Goal: Check status: Check status

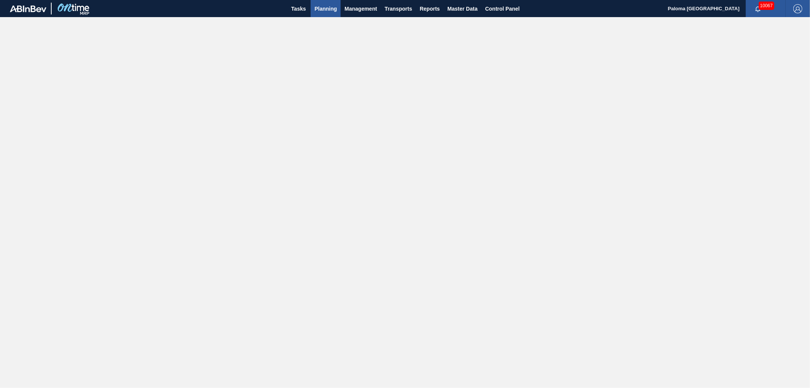
click at [316, 2] on button "Planning" at bounding box center [326, 8] width 30 height 17
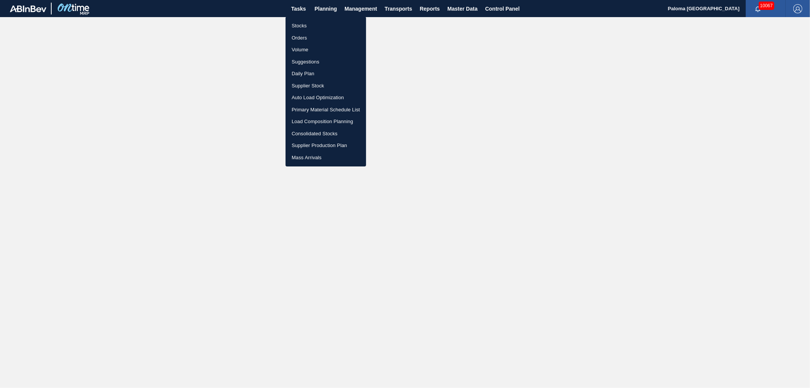
click at [301, 36] on li "Orders" at bounding box center [325, 38] width 80 height 12
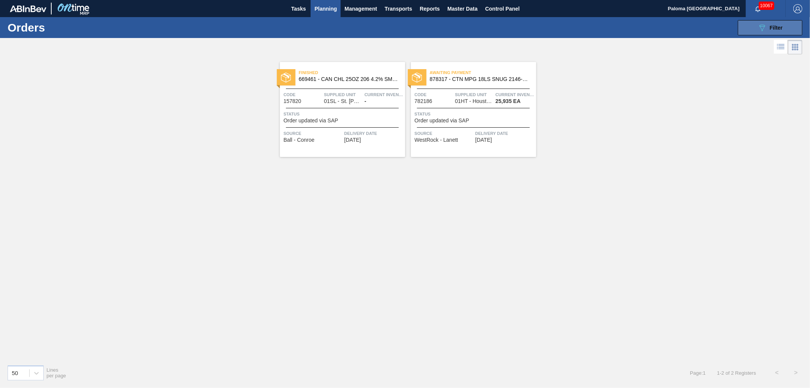
click at [774, 31] on div "089F7B8B-B2A5-4AFE-B5C0-19BA573D28AC Filter" at bounding box center [769, 27] width 25 height 9
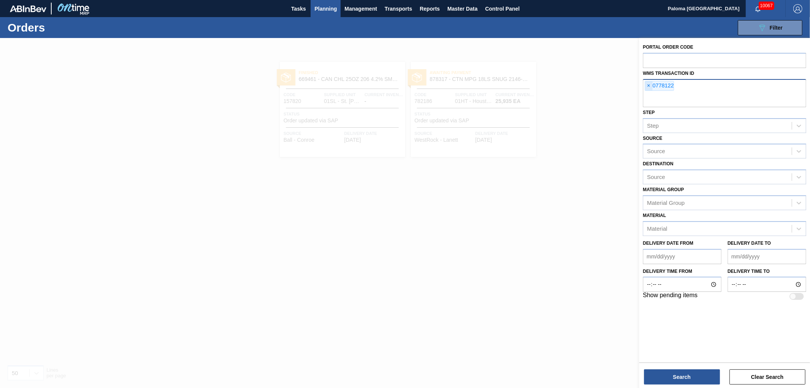
click at [648, 85] on span "×" at bounding box center [648, 85] width 7 height 9
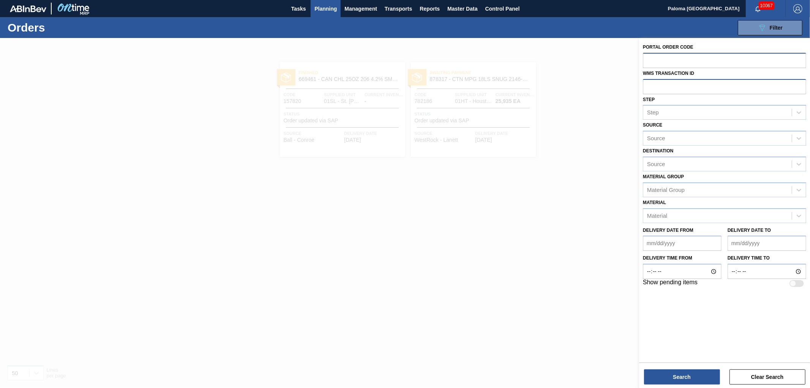
click at [647, 62] on input "text" at bounding box center [724, 60] width 163 height 14
paste input "561127"
type input "561127"
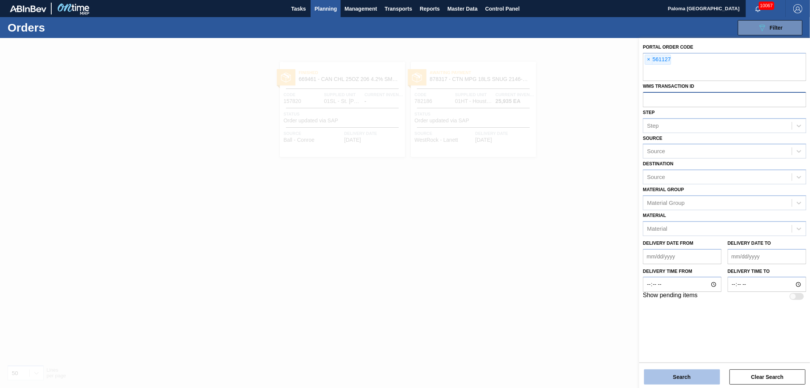
click at [672, 382] on button "Search" at bounding box center [682, 376] width 76 height 15
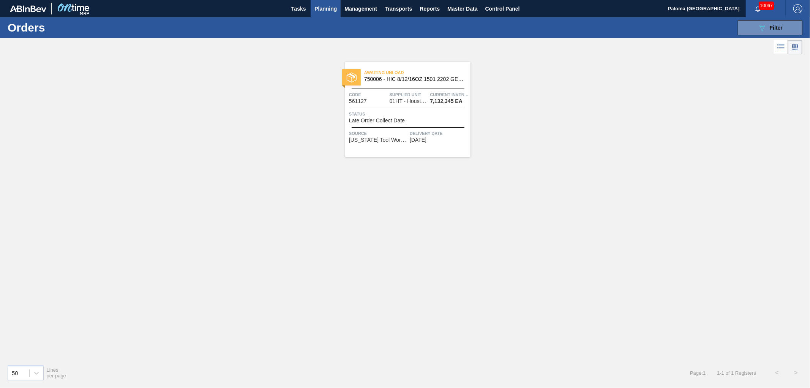
click at [389, 138] on span "[US_STATE] Tool Works - [GEOGRAPHIC_DATA]" at bounding box center [378, 140] width 59 height 6
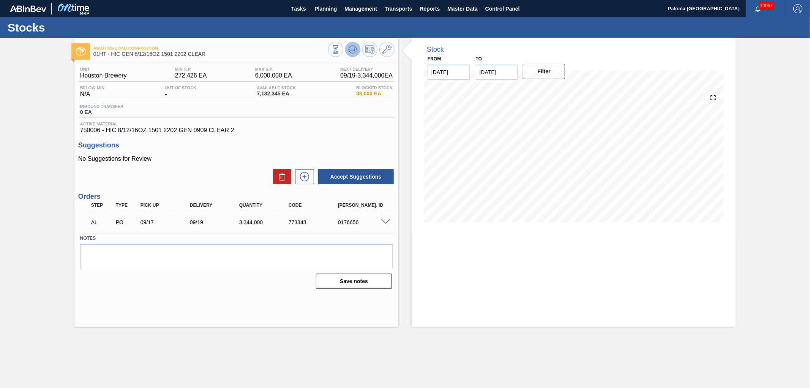
click at [350, 48] on icon at bounding box center [352, 49] width 9 height 9
